Goal: Task Accomplishment & Management: Manage account settings

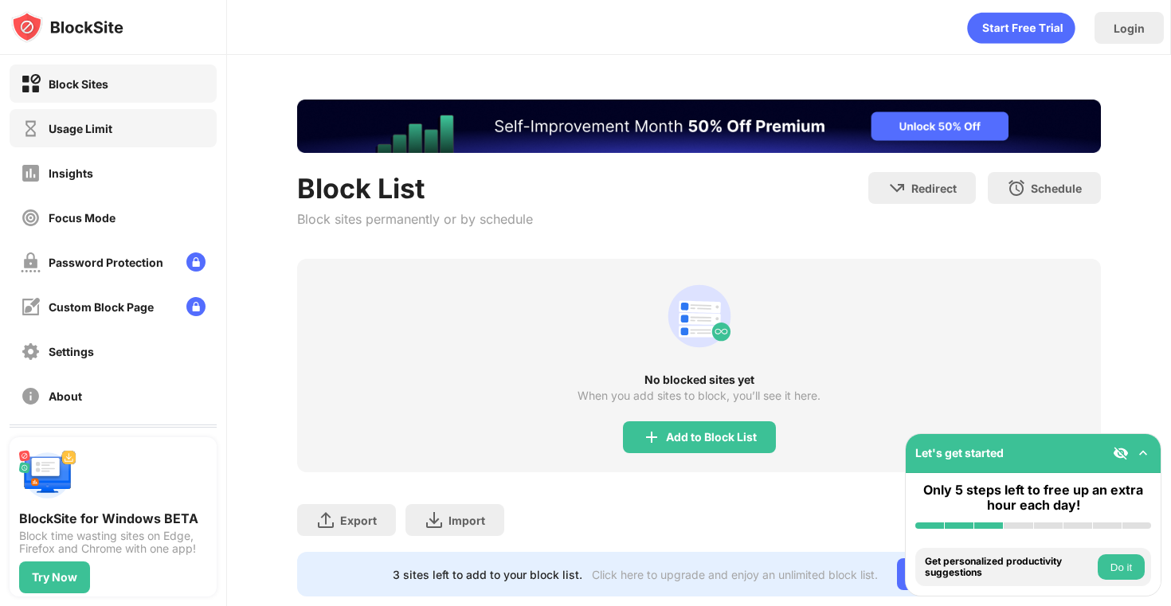
click at [167, 135] on div "Usage Limit" at bounding box center [113, 128] width 207 height 38
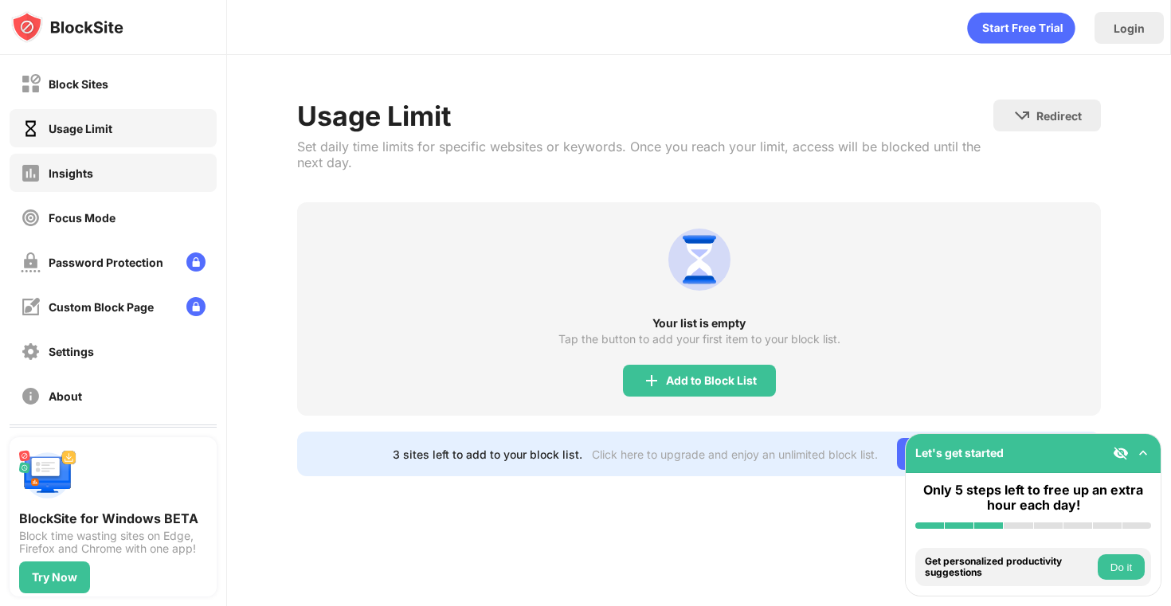
click at [34, 177] on img at bounding box center [31, 173] width 20 height 20
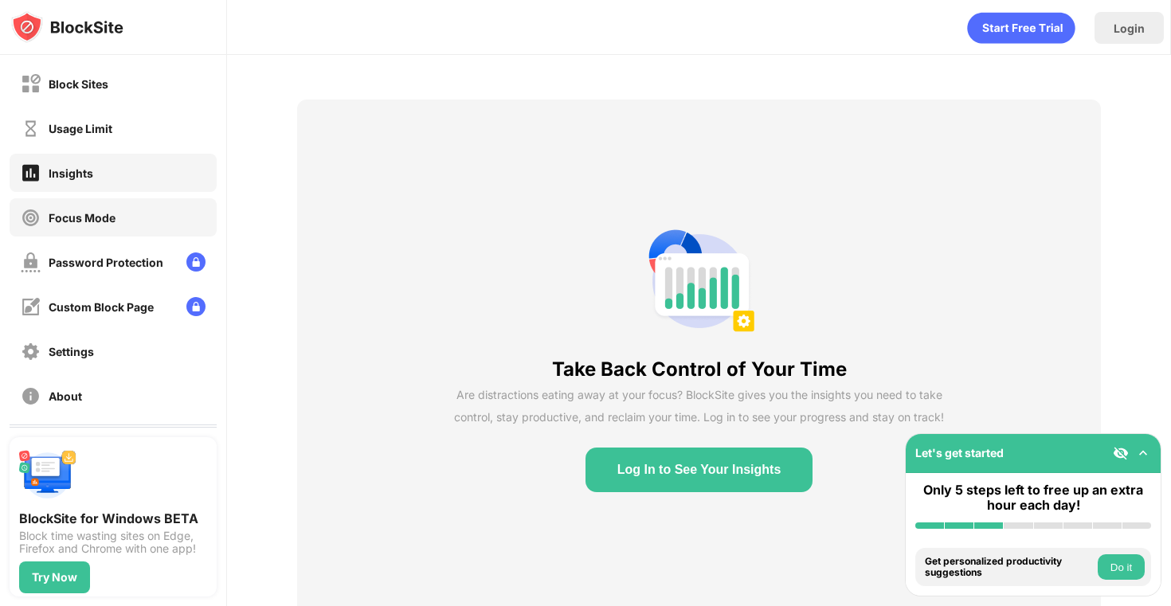
click at [73, 203] on div "Focus Mode" at bounding box center [113, 217] width 207 height 38
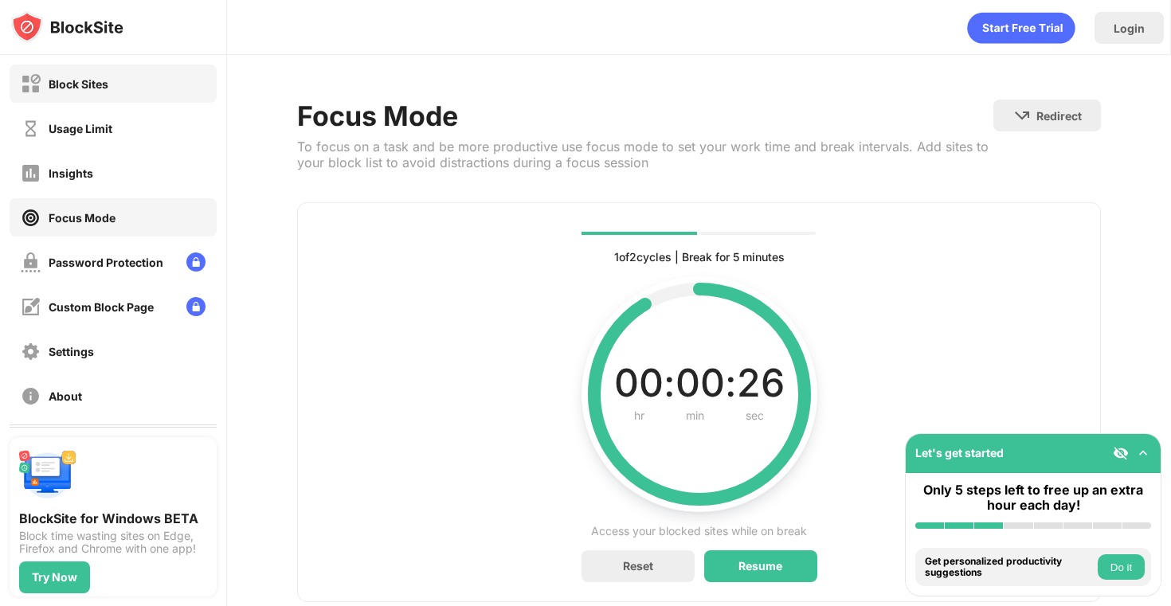
click at [148, 99] on div "Block Sites" at bounding box center [113, 84] width 207 height 38
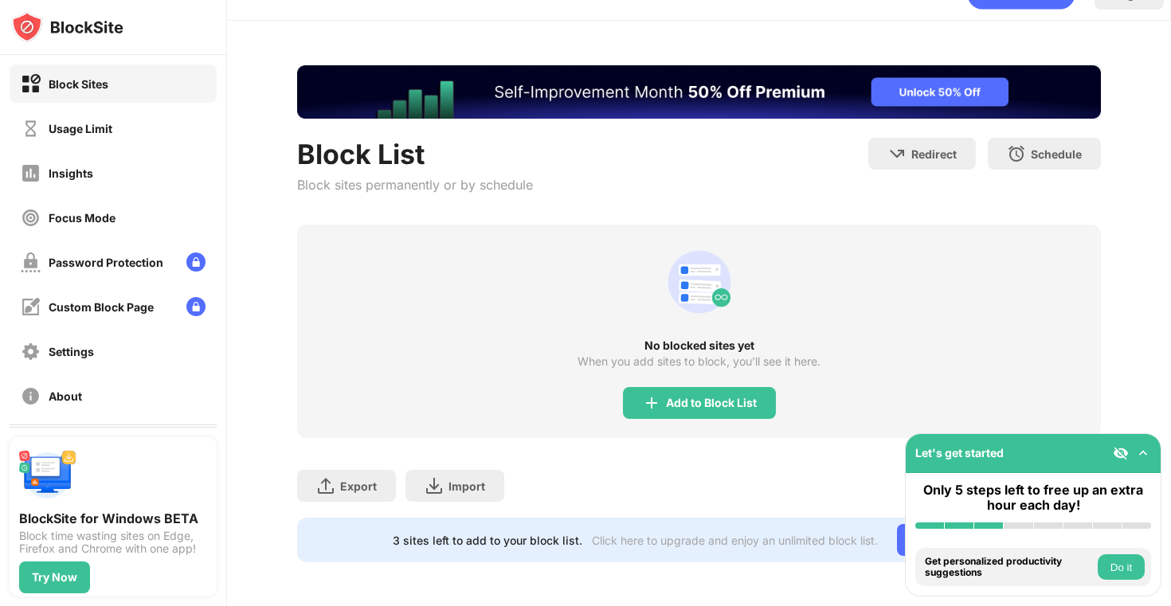
scroll to position [34, 0]
click at [1141, 446] on img at bounding box center [1143, 453] width 16 height 16
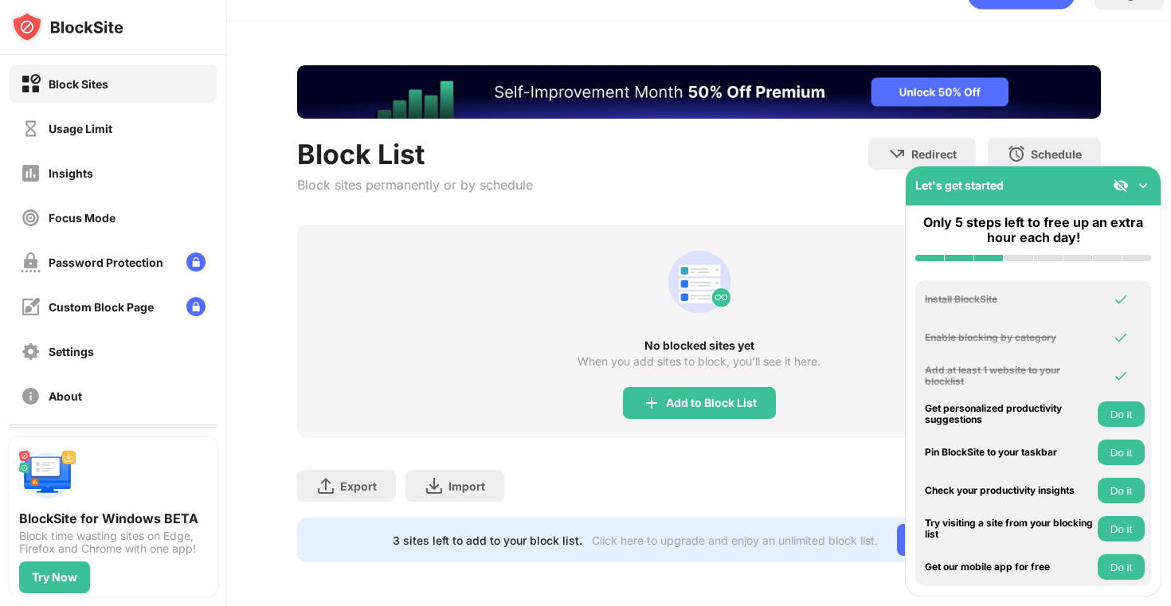
click at [1146, 188] on img at bounding box center [1143, 186] width 16 height 16
